Goal: Find specific page/section: Find specific page/section

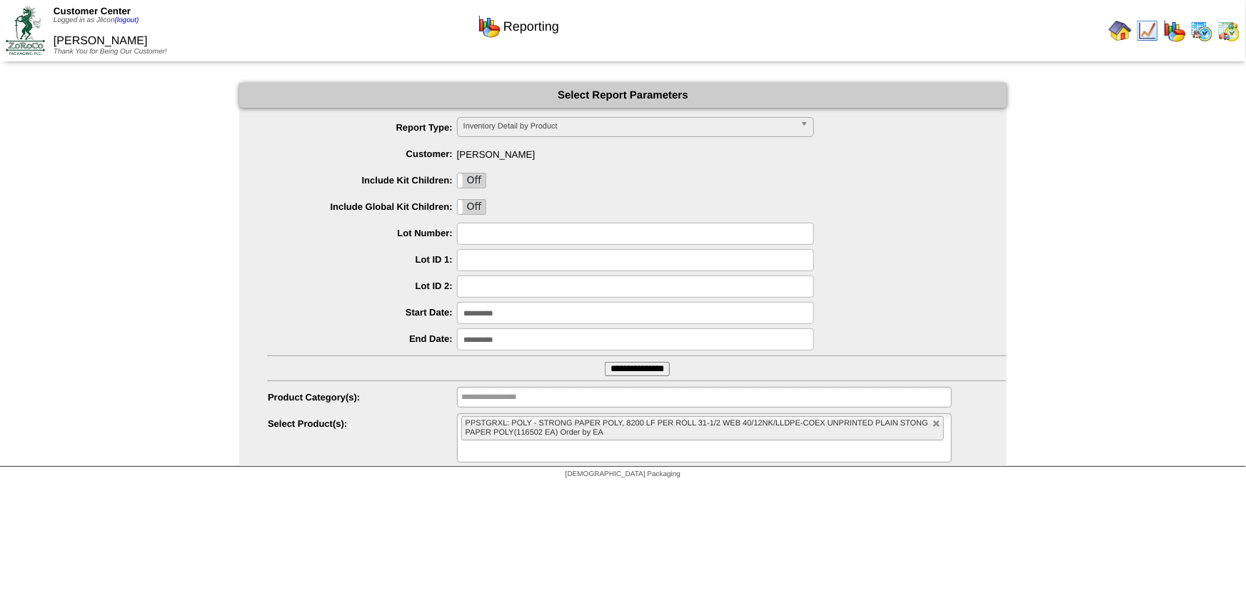
click at [1203, 33] on img at bounding box center [1201, 30] width 23 height 23
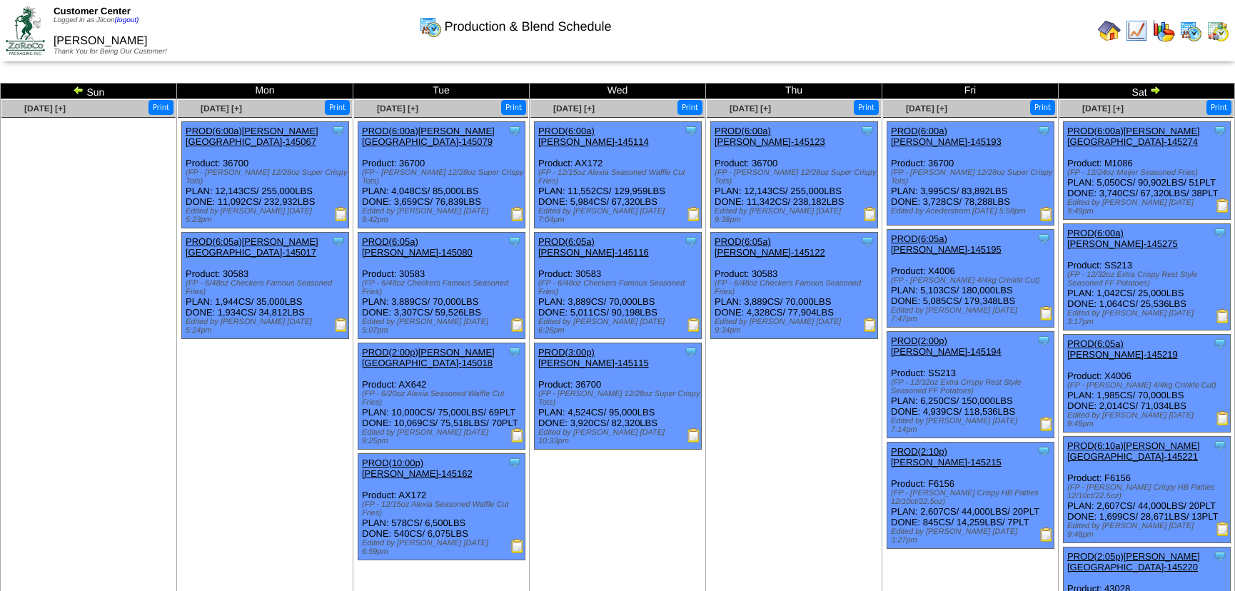
click at [75, 91] on img at bounding box center [78, 89] width 11 height 11
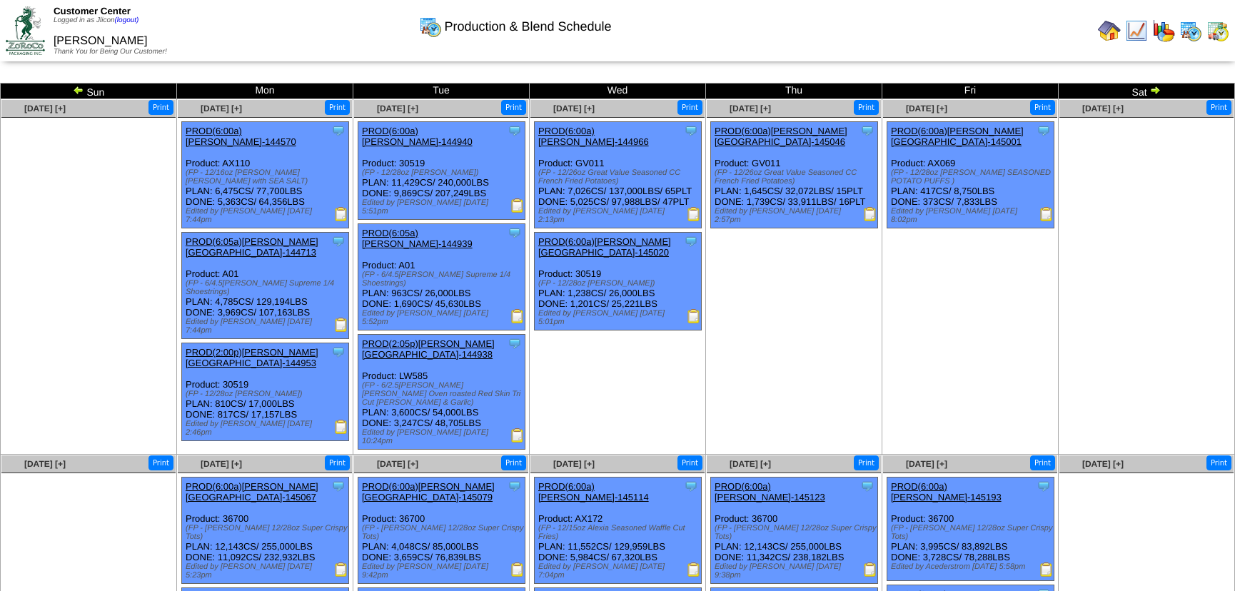
click at [1157, 89] on img at bounding box center [1154, 89] width 11 height 11
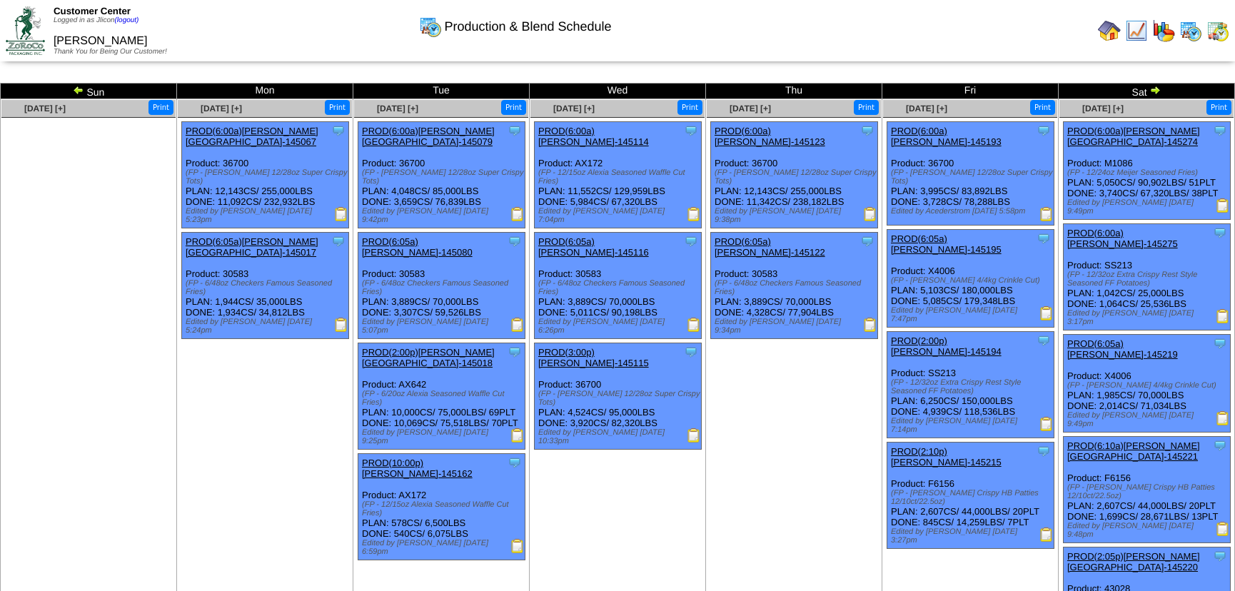
click at [1157, 89] on img at bounding box center [1154, 89] width 11 height 11
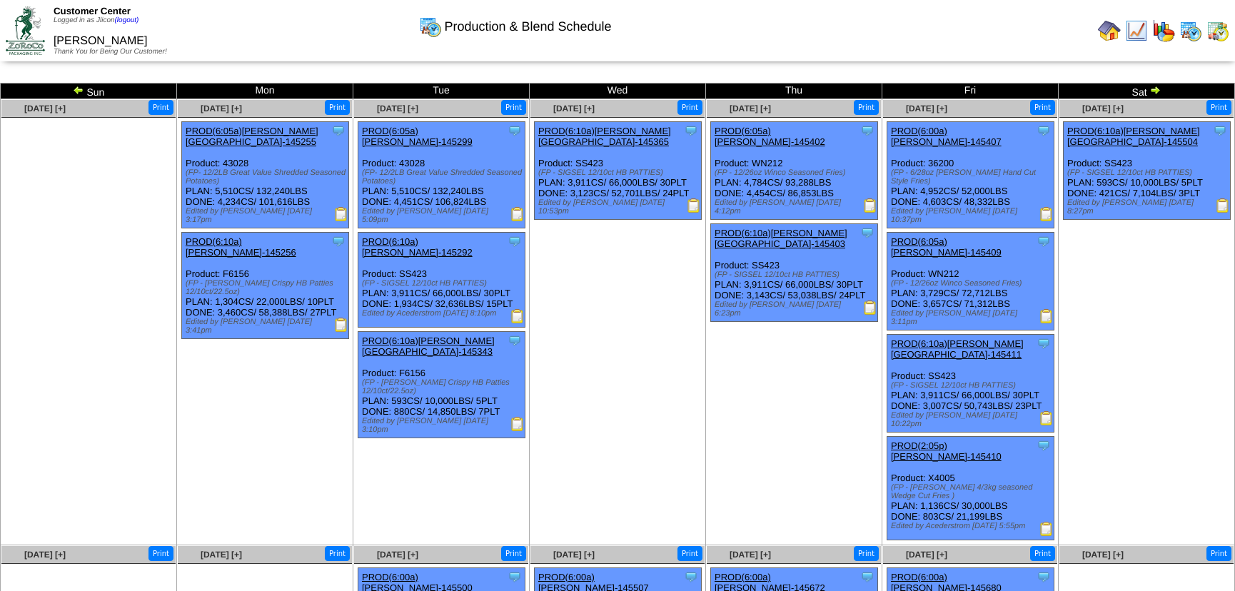
click at [1046, 522] on img at bounding box center [1047, 529] width 14 height 14
